Goal: Task Accomplishment & Management: Use online tool/utility

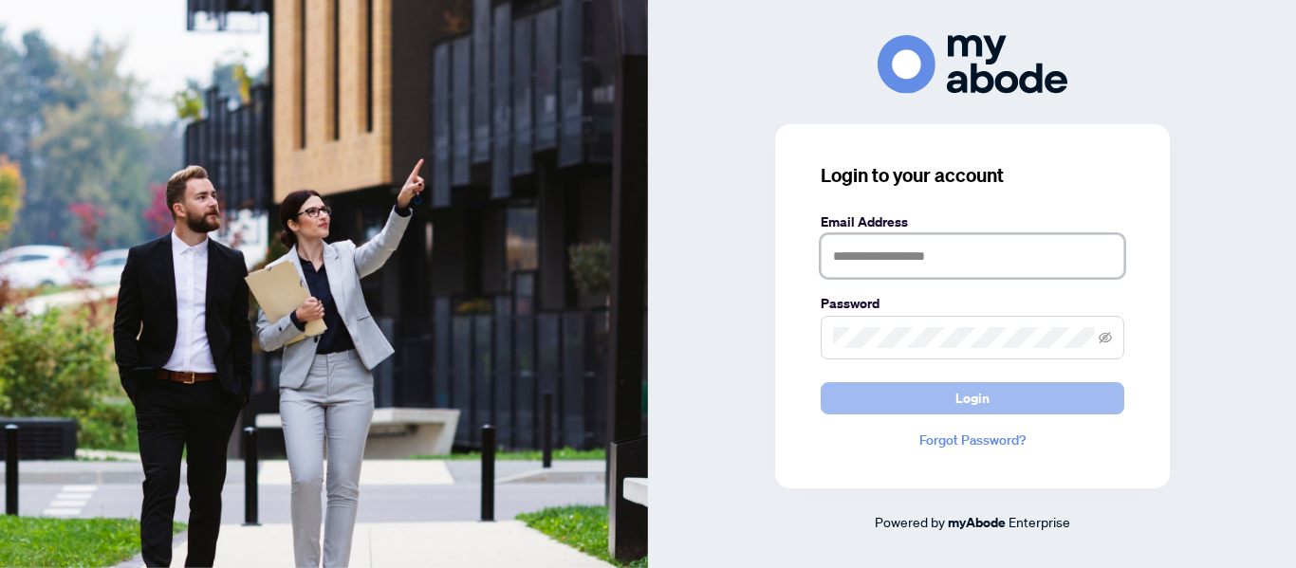
type input "**********"
click at [963, 394] on span "Login" at bounding box center [972, 398] width 34 height 30
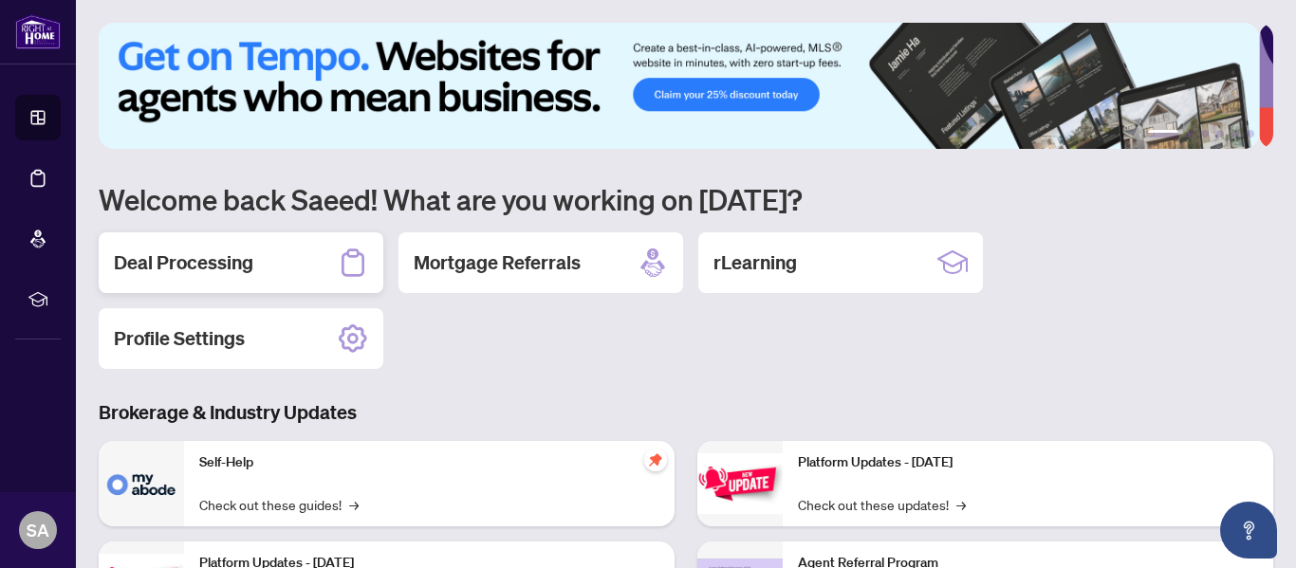
click at [148, 250] on h2 "Deal Processing" at bounding box center [183, 263] width 139 height 27
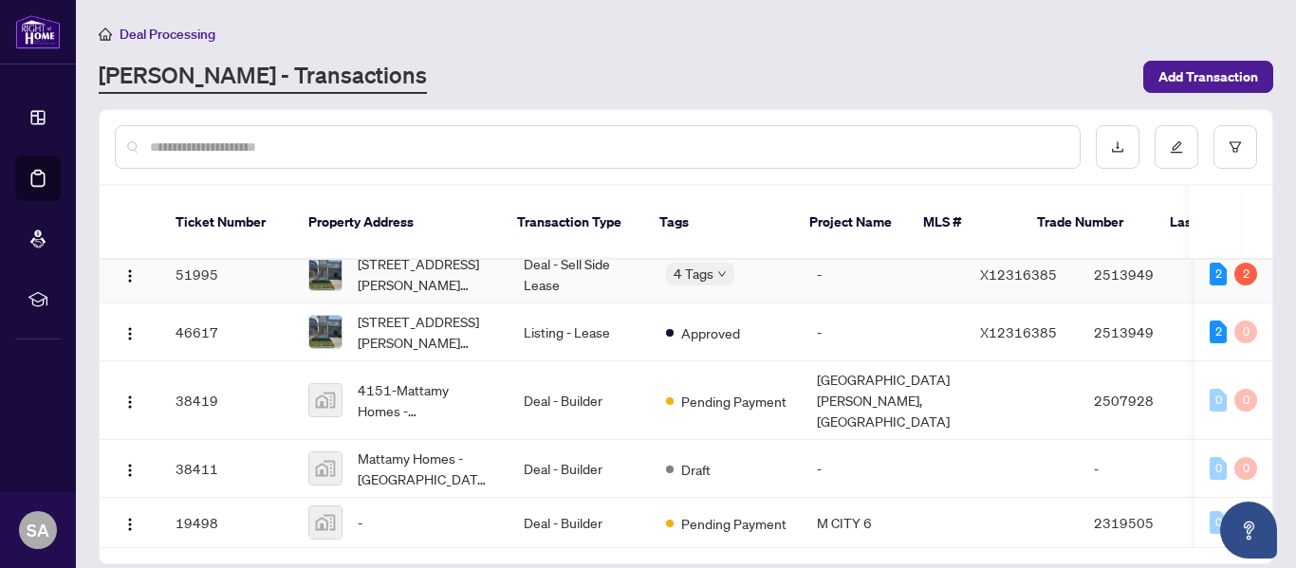
scroll to position [28, 0]
click at [123, 463] on img "button" at bounding box center [129, 470] width 15 height 15
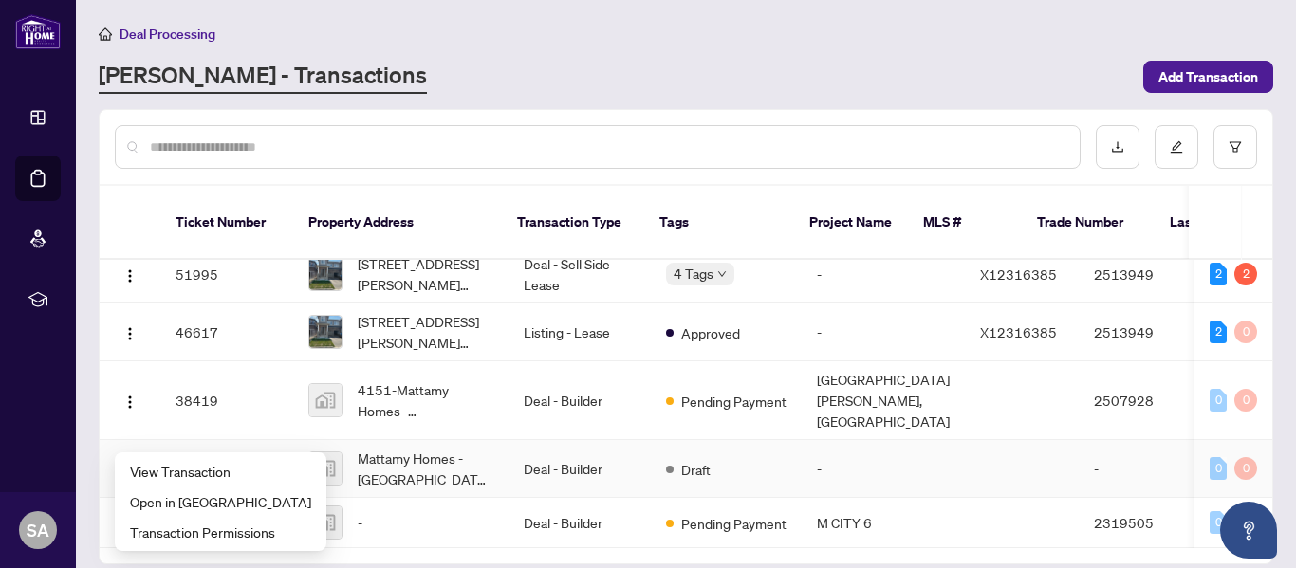
click at [998, 440] on td at bounding box center [1022, 469] width 114 height 58
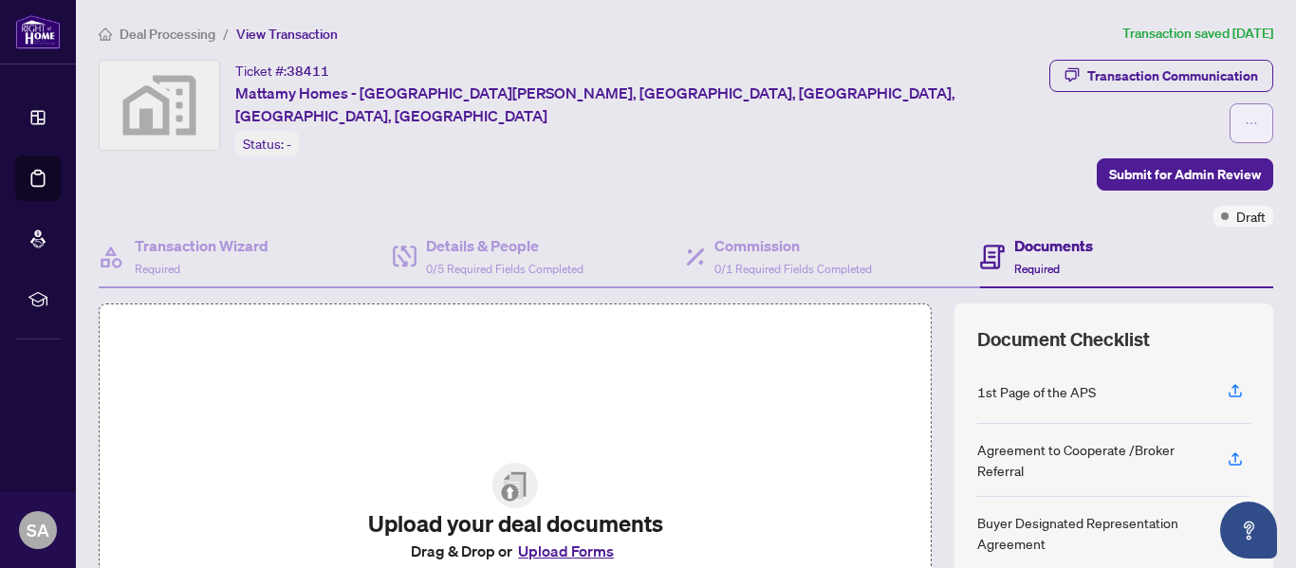
click at [1229, 103] on button "button" at bounding box center [1251, 123] width 44 height 40
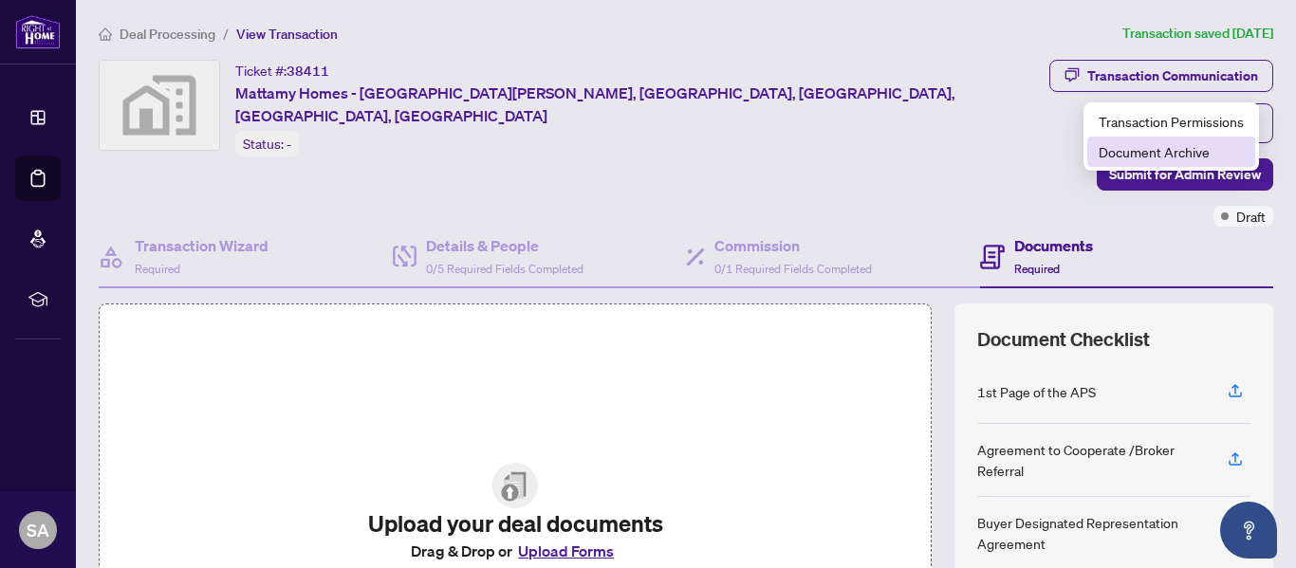
click at [1144, 152] on span "Document Archive" at bounding box center [1171, 151] width 145 height 21
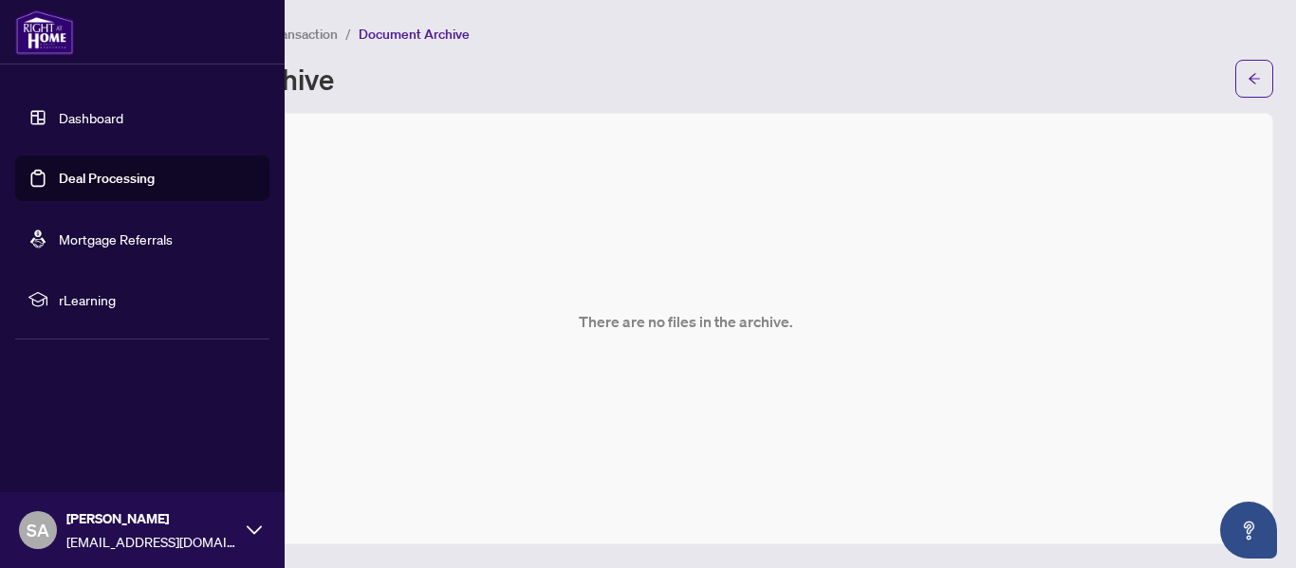
click at [97, 113] on link "Dashboard" at bounding box center [91, 117] width 65 height 17
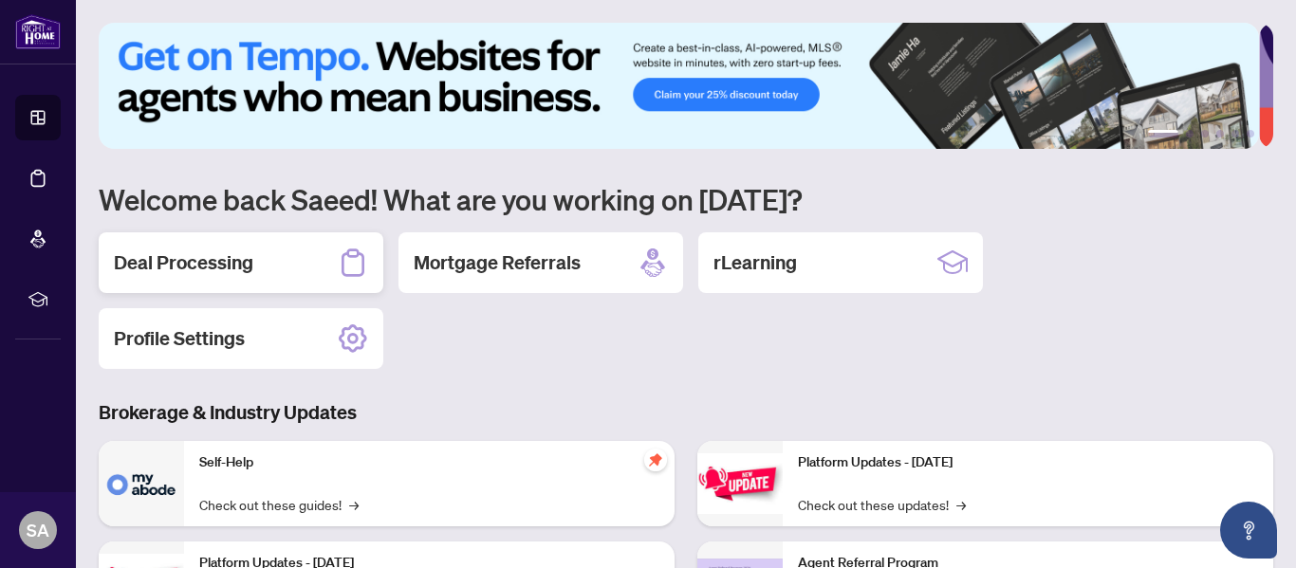
click at [221, 268] on h2 "Deal Processing" at bounding box center [183, 263] width 139 height 27
